Goal: Transaction & Acquisition: Purchase product/service

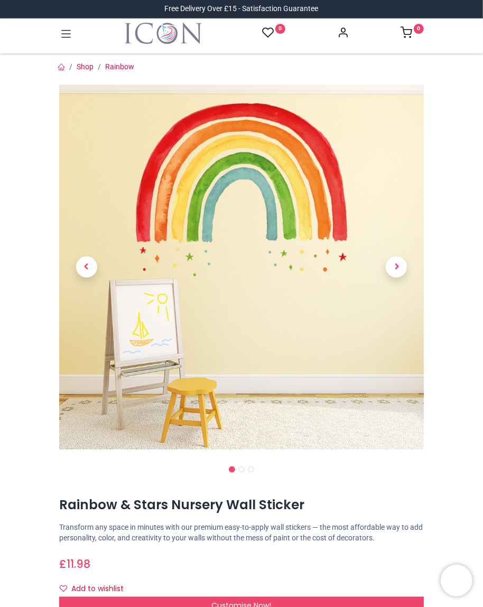
click at [399, 266] on span "Next" at bounding box center [396, 266] width 21 height 21
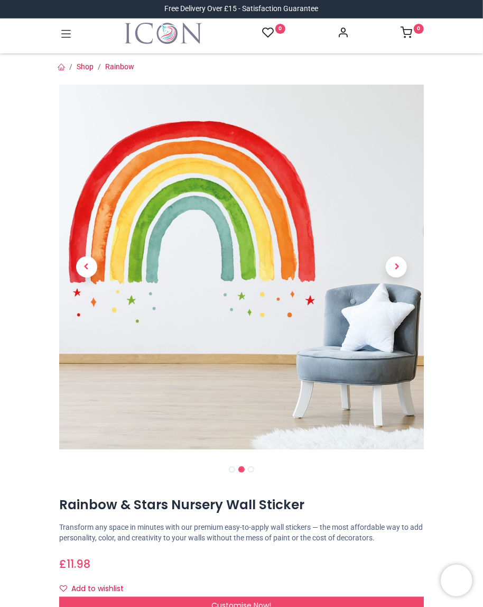
click at [393, 271] on span "Next" at bounding box center [396, 266] width 21 height 21
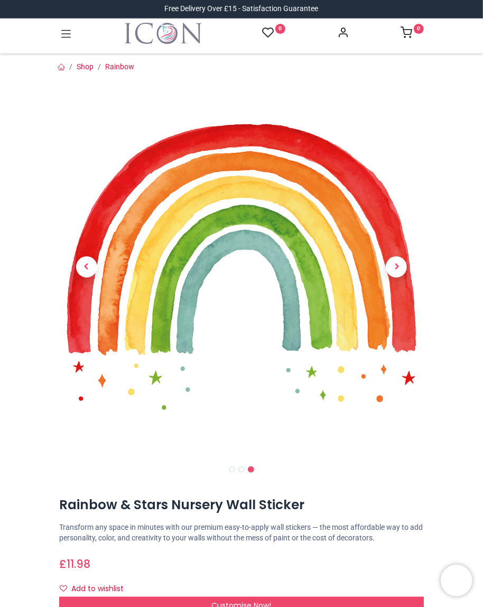
click at [404, 270] on span "Next" at bounding box center [396, 266] width 21 height 21
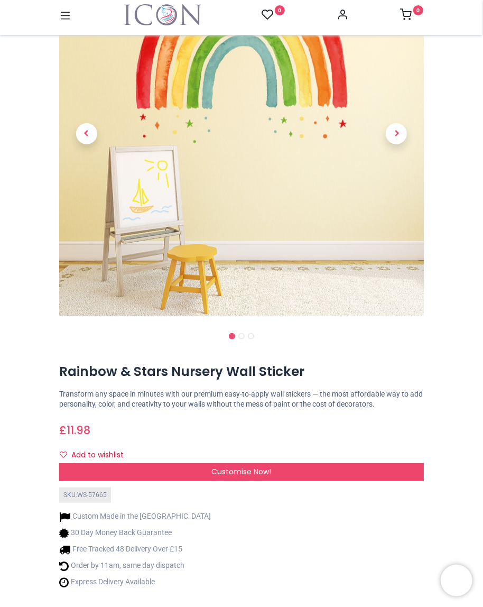
scroll to position [114, 0]
